Goal: Find specific page/section: Find specific page/section

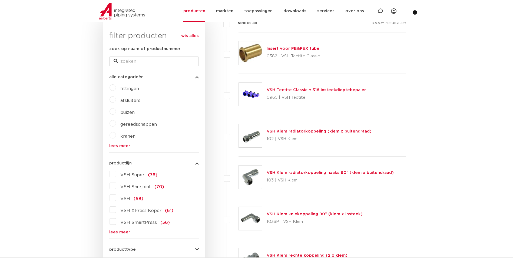
scroll to position [162, 0]
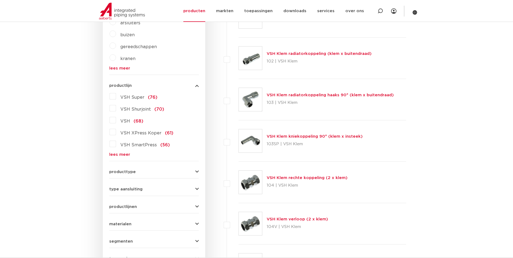
click at [123, 152] on div "VSH Super (76) VSH Shurjoint (70) VSH (68) VSH XPress Koper (61) VSH SmartPress…" at bounding box center [154, 124] width 90 height 65
click at [123, 155] on link "lees meer" at bounding box center [154, 155] width 90 height 4
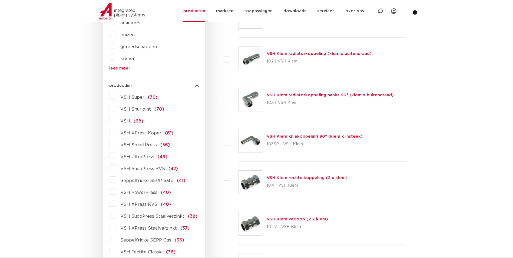
click at [141, 167] on span "VSH SudoPress RVS" at bounding box center [142, 169] width 45 height 4
click at [0, 0] on input "VSH SudoPress RVS (42)" at bounding box center [0, 0] width 0 height 0
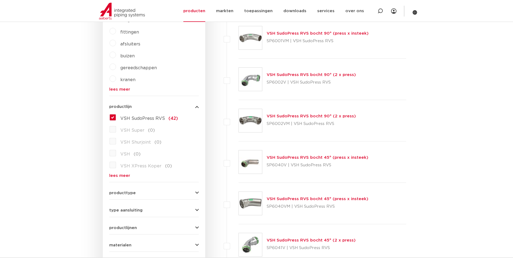
scroll to position [135, 0]
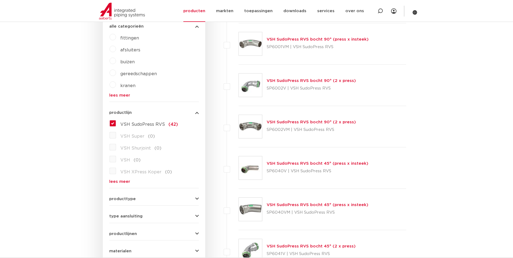
click at [301, 80] on link "VSH SudoPress RVS bocht 90° (2 x press)" at bounding box center [311, 81] width 89 height 4
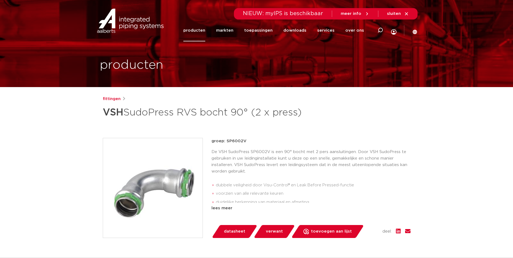
click at [143, 193] on img at bounding box center [153, 188] width 100 height 100
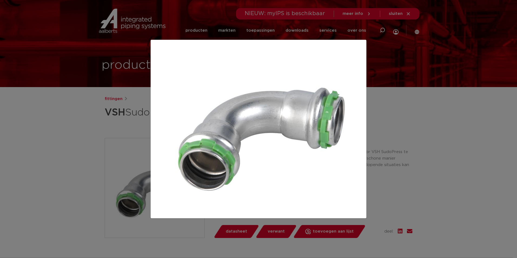
click at [230, 24] on div at bounding box center [258, 129] width 517 height 258
